Goal: Task Accomplishment & Management: Complete application form

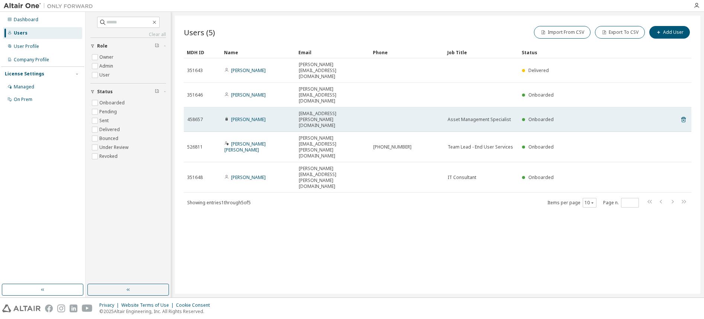
click at [495, 117] on span "Asset Management Specialist" at bounding box center [478, 120] width 63 height 6
click at [461, 117] on span "Asset Management Specialist" at bounding box center [478, 120] width 63 height 6
click at [431, 107] on td at bounding box center [407, 119] width 74 height 25
click at [201, 117] on span "458657" at bounding box center [195, 120] width 16 height 6
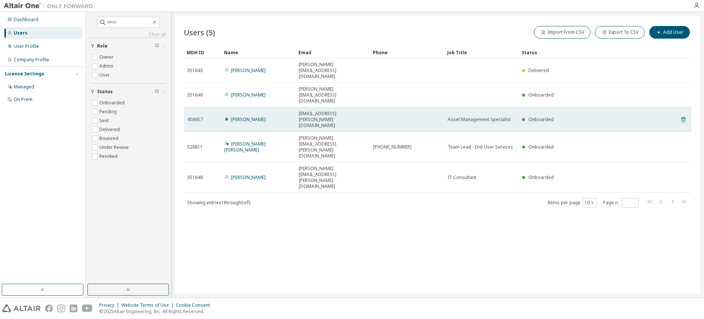
click at [680, 115] on icon at bounding box center [683, 119] width 7 height 9
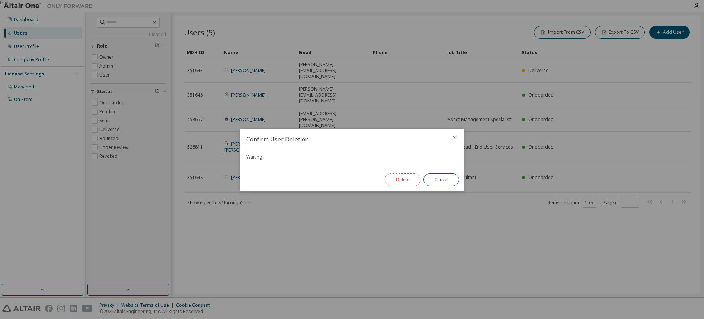
click at [396, 182] on button "Delete" at bounding box center [403, 180] width 36 height 13
click at [440, 183] on button "Close" at bounding box center [441, 180] width 36 height 13
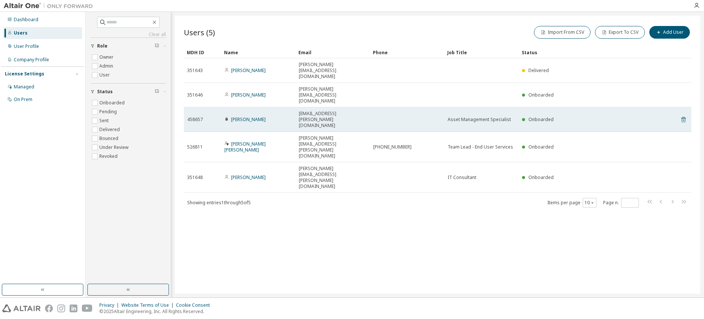
click at [684, 115] on icon at bounding box center [683, 119] width 7 height 9
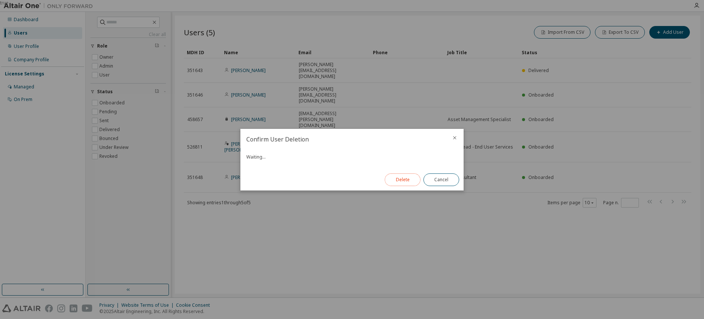
click at [394, 181] on button "Delete" at bounding box center [403, 180] width 36 height 13
click at [438, 182] on button "Close" at bounding box center [441, 180] width 36 height 13
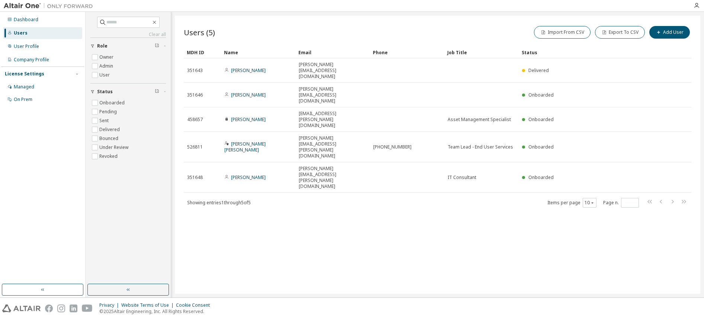
click at [332, 268] on div "Users (5) Import From CSV Export To CSV Add User Clear Load Save Save As Field …" at bounding box center [437, 155] width 525 height 279
click at [100, 65] on label "Admin" at bounding box center [106, 66] width 15 height 9
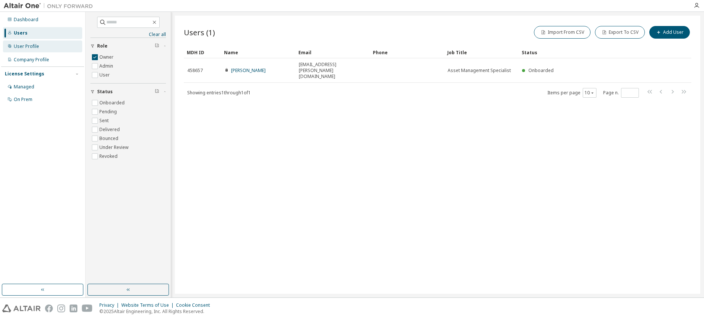
click at [38, 48] on div "User Profile" at bounding box center [26, 47] width 25 height 6
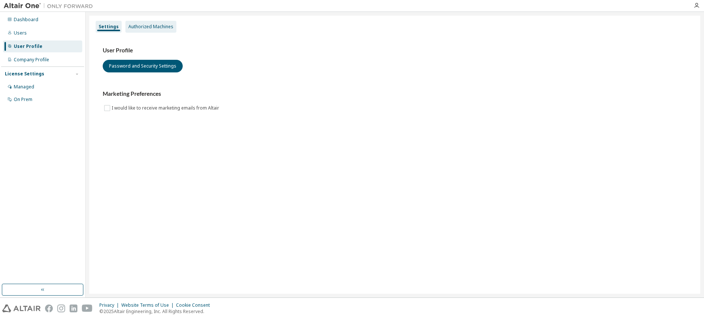
click at [148, 28] on div "Authorized Machines" at bounding box center [150, 27] width 45 height 6
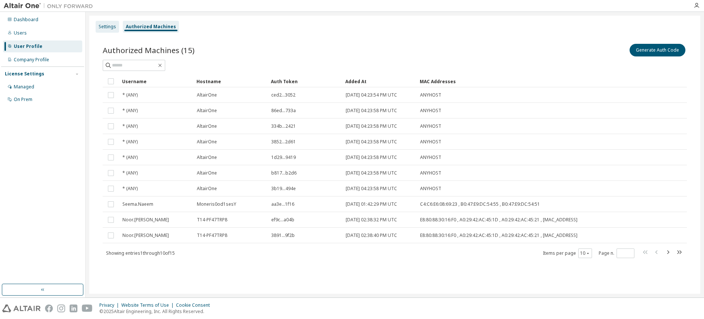
click at [100, 26] on div "Settings" at bounding box center [107, 27] width 17 height 6
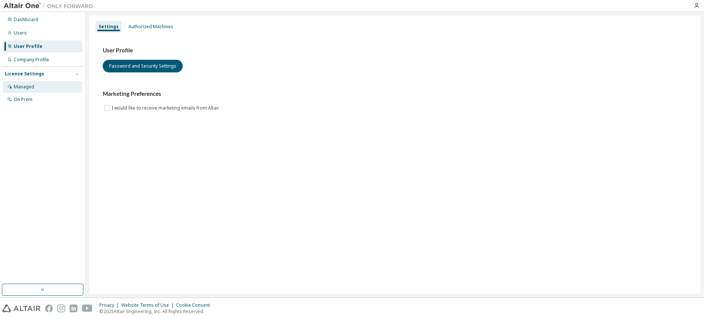
click at [29, 89] on div "Managed" at bounding box center [24, 87] width 20 height 6
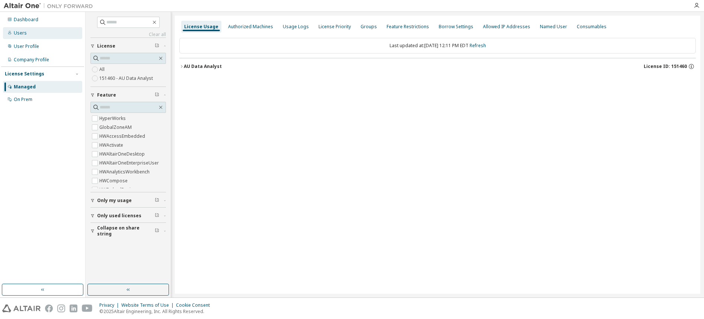
click at [29, 34] on div "Users" at bounding box center [42, 33] width 79 height 12
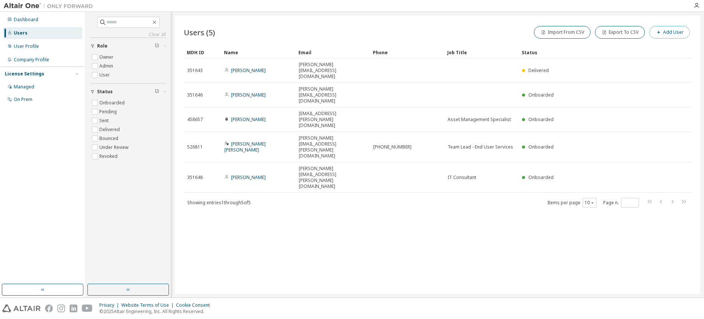
click at [672, 29] on button "Add User" at bounding box center [669, 32] width 41 height 13
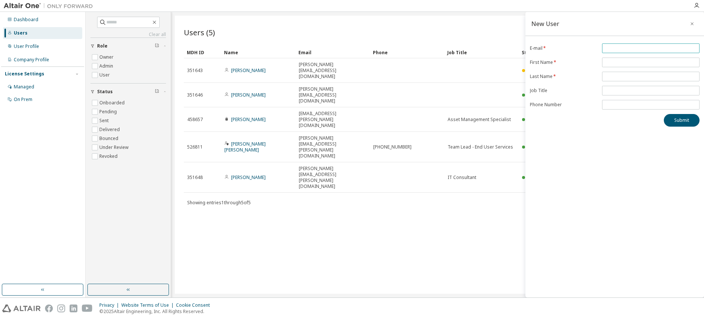
click at [622, 49] on input "email" at bounding box center [651, 48] width 94 height 6
type input "**********"
click at [627, 64] on input "text" at bounding box center [651, 62] width 94 height 6
type input "***"
drag, startPoint x: 623, startPoint y: 72, endPoint x: 626, endPoint y: 68, distance: 4.5
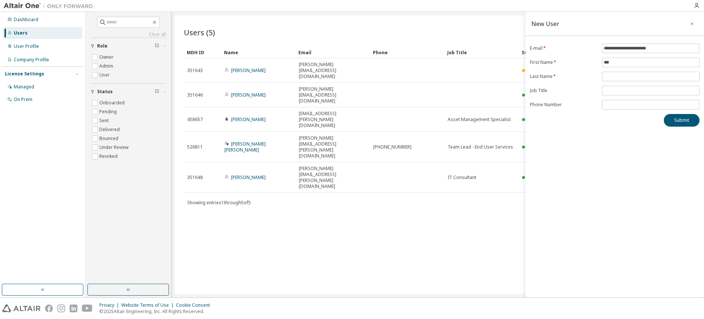
click at [624, 72] on span at bounding box center [650, 77] width 97 height 10
click at [625, 75] on input "text" at bounding box center [651, 77] width 94 height 6
type input "*******"
click at [624, 91] on input "text" at bounding box center [651, 91] width 94 height 6
type input "**********"
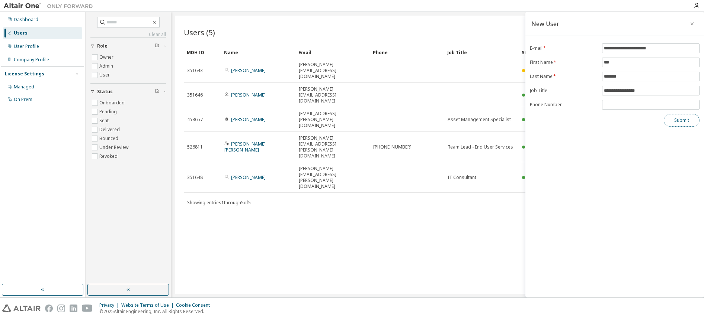
click at [682, 124] on button "Submit" at bounding box center [681, 120] width 36 height 13
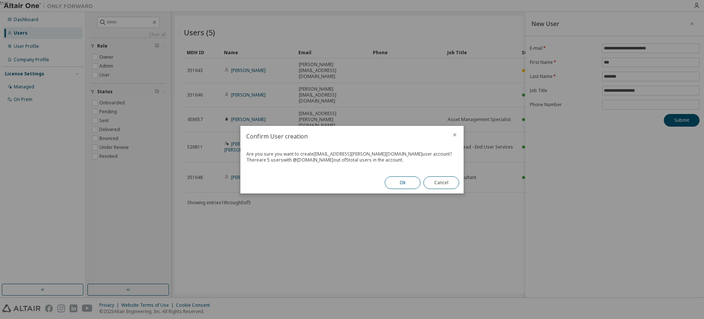
click at [409, 180] on button "Ok" at bounding box center [403, 183] width 36 height 13
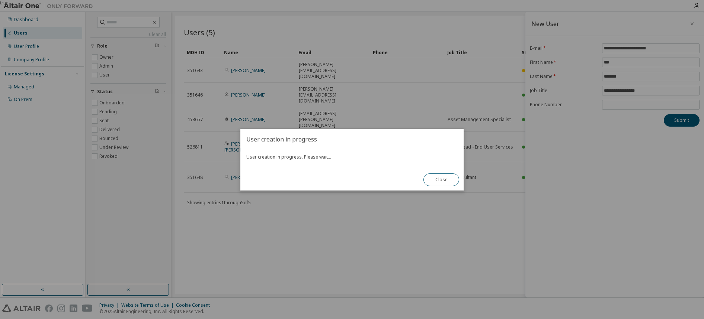
drag, startPoint x: 443, startPoint y: 181, endPoint x: 440, endPoint y: 236, distance: 54.7
click at [440, 0] on div "true User creation in progress User creation in progress. Please wait... Close" at bounding box center [352, 0] width 704 height 0
click at [445, 174] on button "Close" at bounding box center [441, 180] width 36 height 13
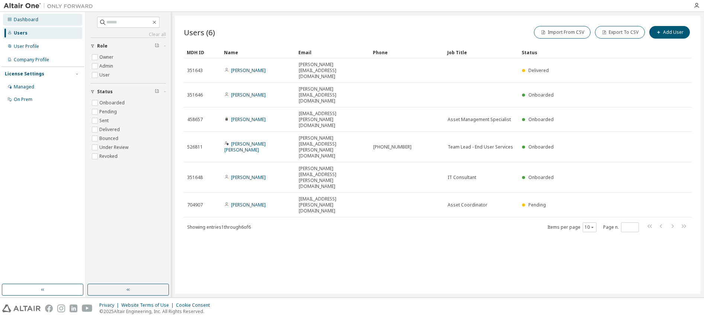
click at [25, 17] on div "Dashboard" at bounding box center [26, 20] width 25 height 6
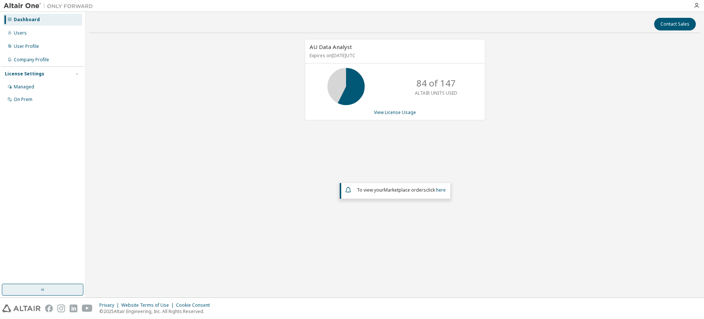
click at [49, 288] on button "button" at bounding box center [42, 290] width 81 height 12
